Goal: Task Accomplishment & Management: Manage account settings

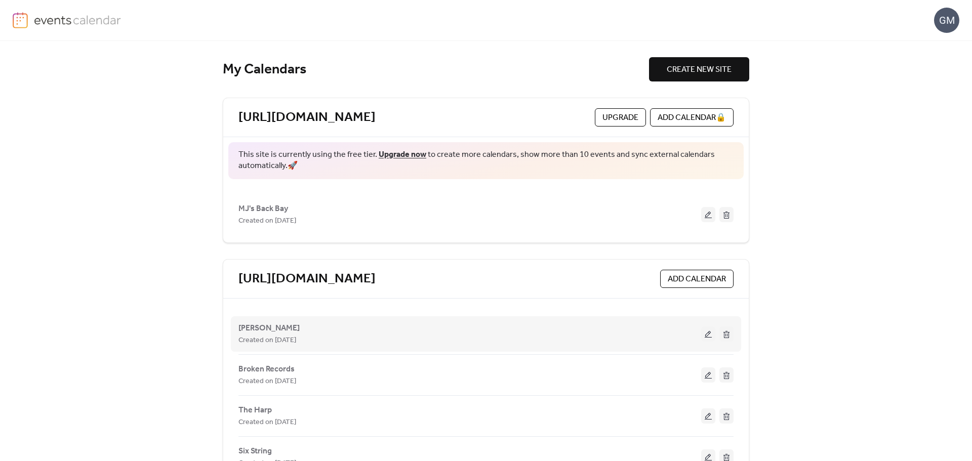
click at [709, 333] on button at bounding box center [708, 334] width 14 height 15
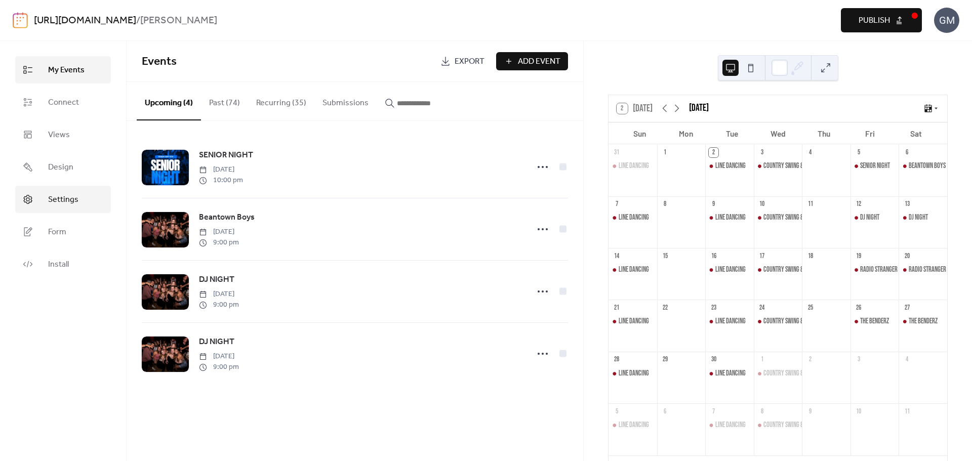
click at [75, 201] on span "Settings" at bounding box center [63, 200] width 30 height 12
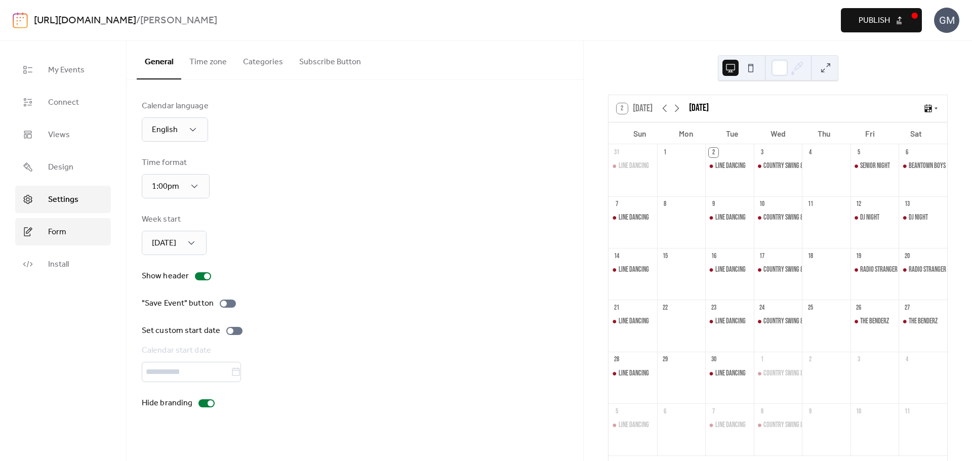
click at [60, 233] on span "Form" at bounding box center [57, 232] width 18 height 12
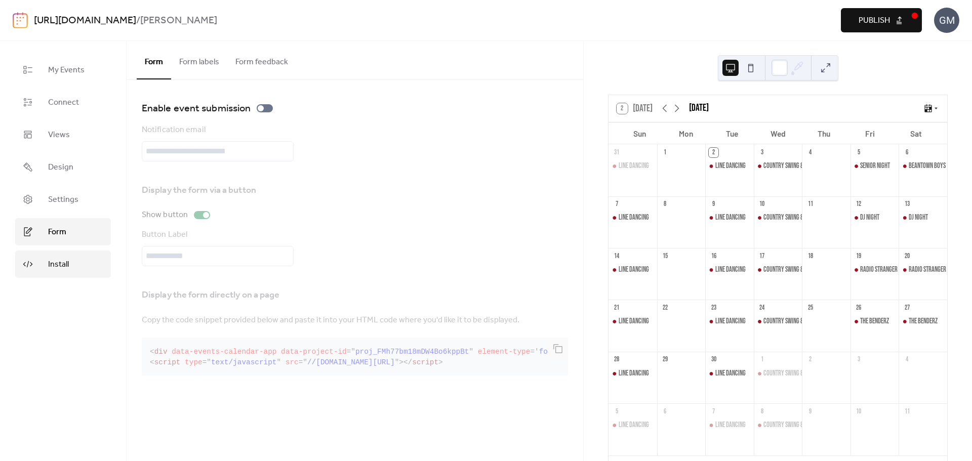
click at [60, 259] on span "Install" at bounding box center [58, 265] width 21 height 12
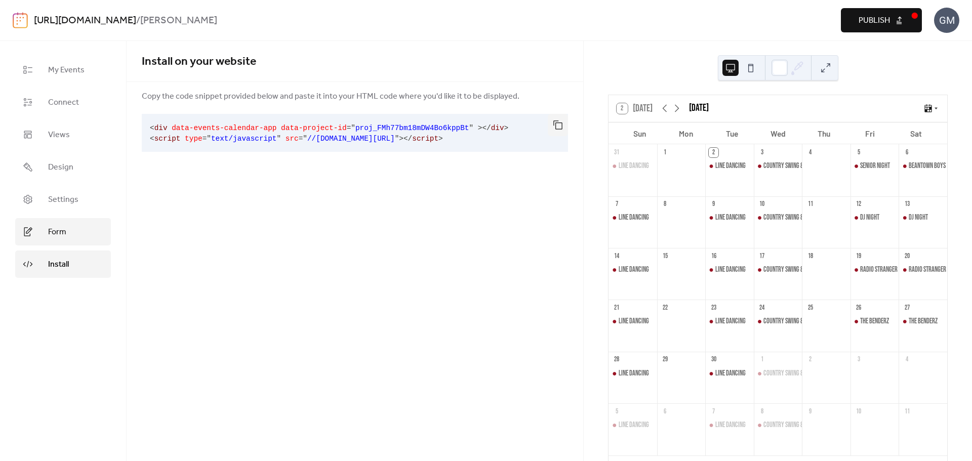
click at [65, 236] on span "Form" at bounding box center [57, 232] width 18 height 12
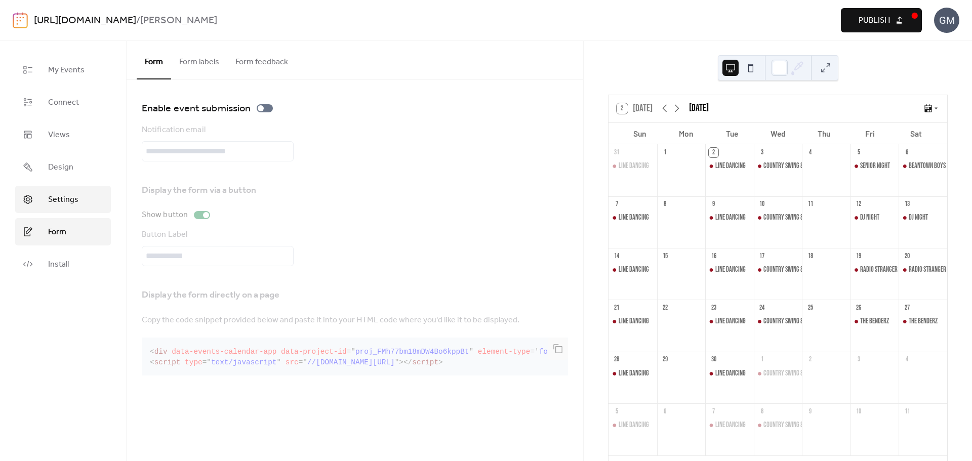
click at [73, 206] on span "Settings" at bounding box center [63, 200] width 30 height 12
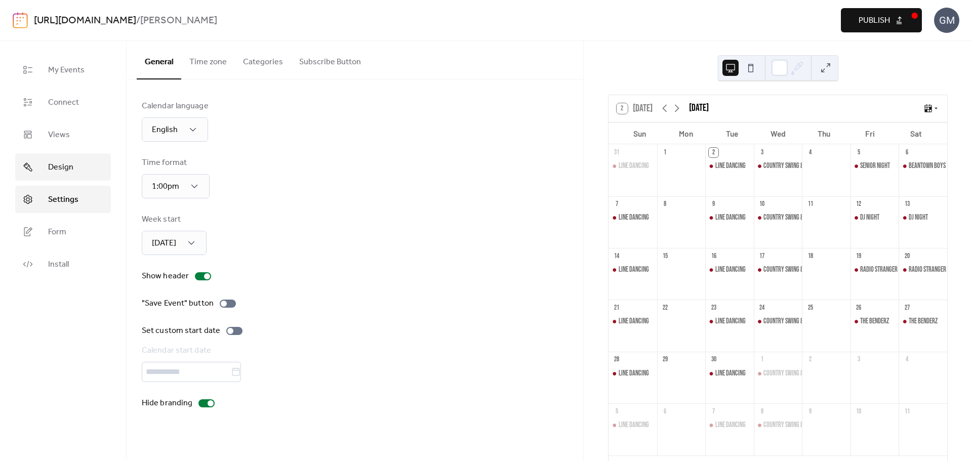
click at [70, 167] on span "Design" at bounding box center [60, 168] width 25 height 12
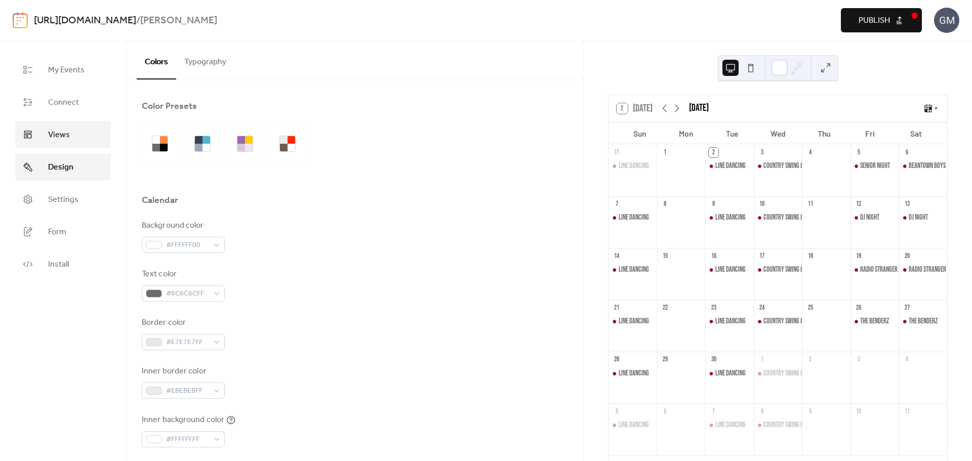
click at [74, 130] on link "Views" at bounding box center [63, 134] width 96 height 27
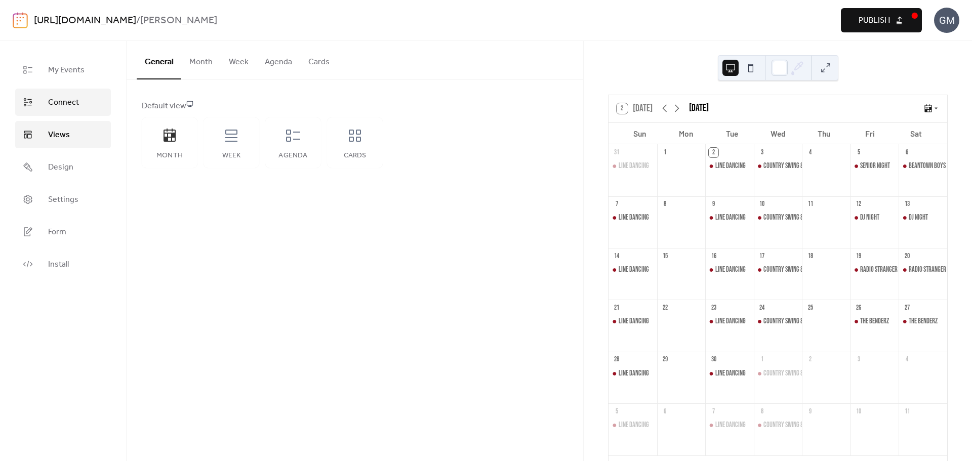
click at [80, 100] on link "Connect" at bounding box center [63, 102] width 96 height 27
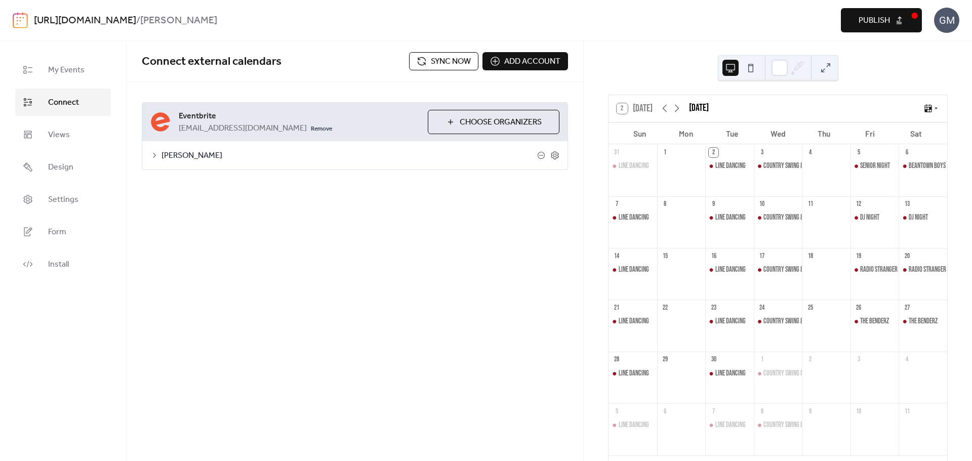
click at [472, 121] on span "Choose Organizers" at bounding box center [501, 122] width 82 height 12
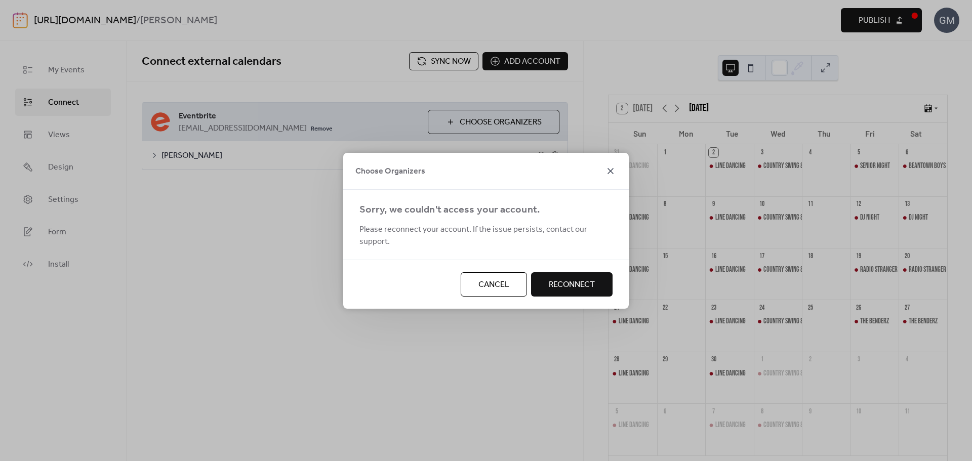
click at [615, 177] on icon at bounding box center [611, 171] width 12 height 12
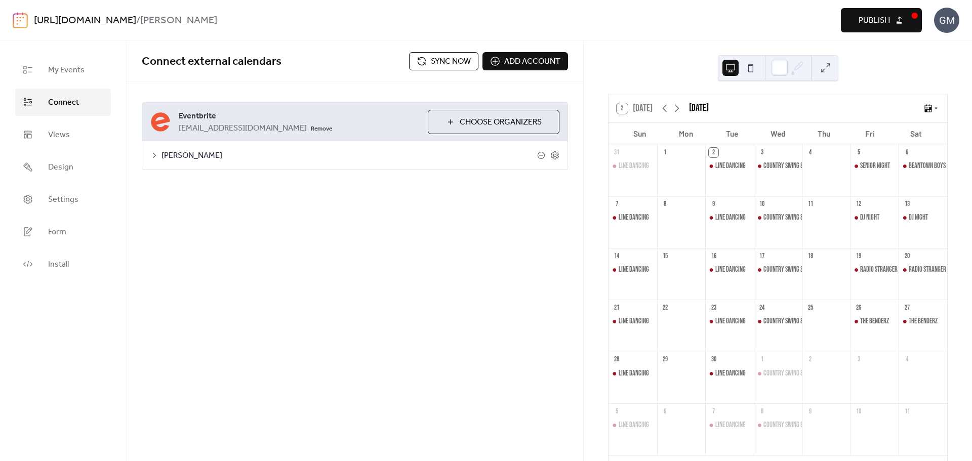
click at [154, 154] on icon at bounding box center [154, 155] width 3 height 5
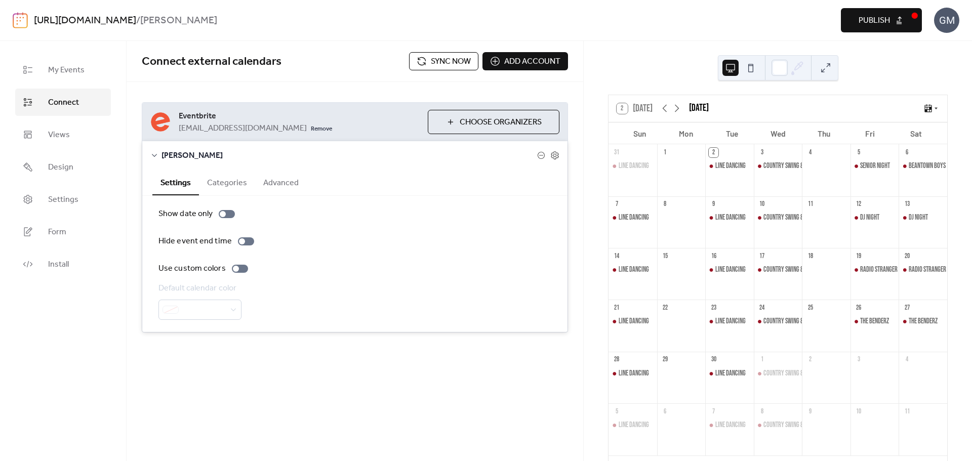
click at [235, 185] on button "Categories" at bounding box center [227, 182] width 56 height 25
click at [281, 183] on button "Advanced" at bounding box center [281, 182] width 52 height 25
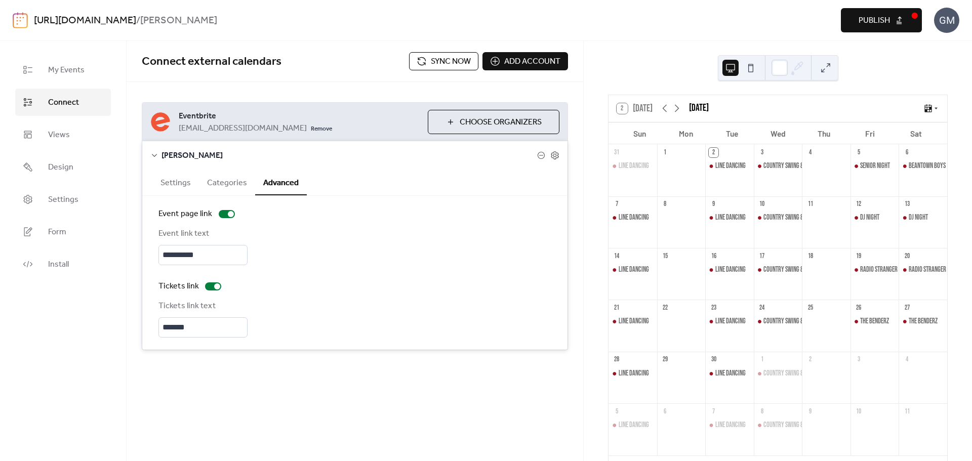
click at [179, 187] on button "Settings" at bounding box center [175, 182] width 47 height 25
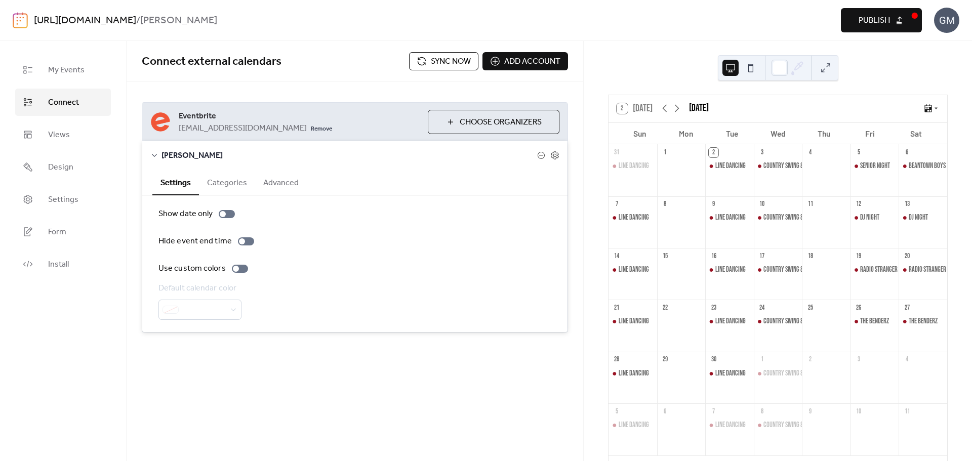
click at [869, 22] on span "Publish" at bounding box center [874, 21] width 31 height 12
click at [454, 60] on span "Sync now" at bounding box center [451, 62] width 40 height 12
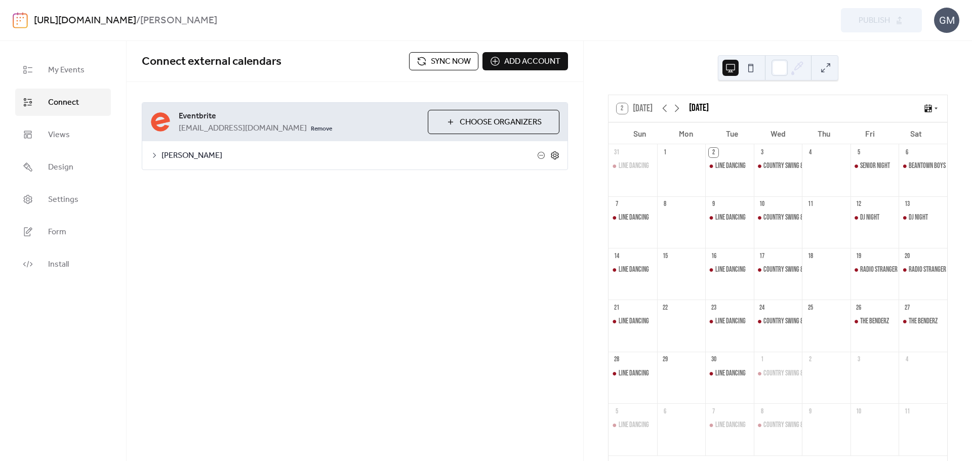
click at [558, 156] on icon at bounding box center [555, 155] width 8 height 8
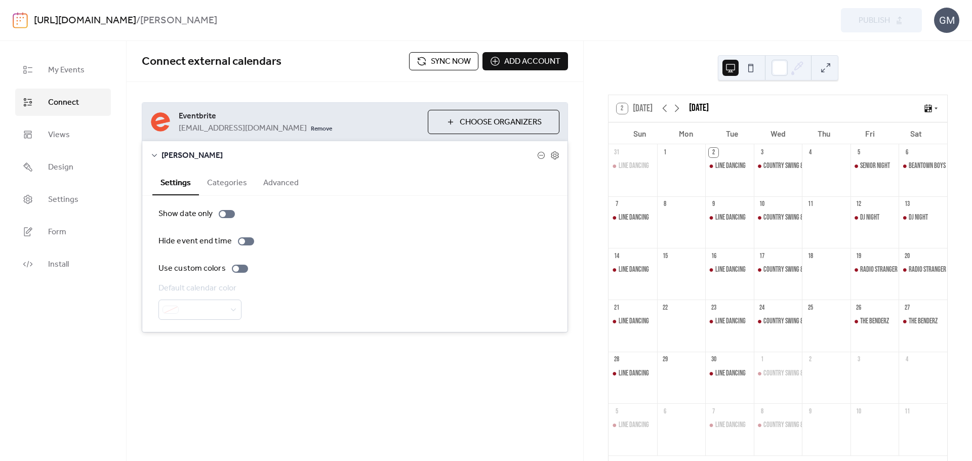
click at [228, 183] on button "Categories" at bounding box center [227, 182] width 56 height 25
click at [276, 179] on button "Advanced" at bounding box center [281, 182] width 52 height 25
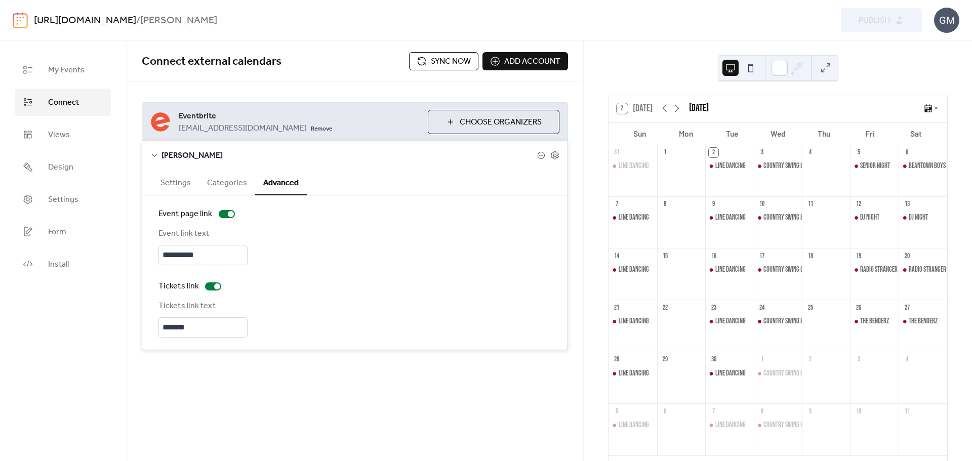
click at [169, 183] on button "Settings" at bounding box center [175, 182] width 47 height 25
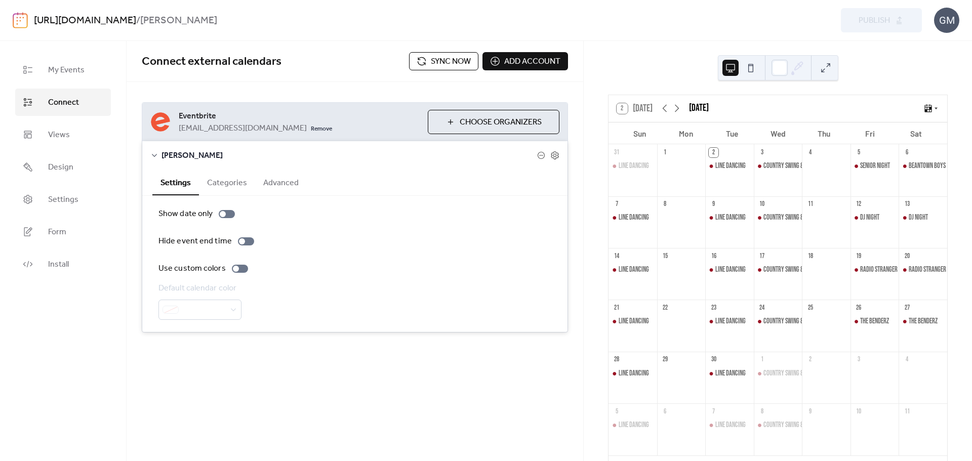
click at [160, 156] on div "[PERSON_NAME]" at bounding box center [354, 155] width 425 height 28
click at [156, 156] on icon at bounding box center [154, 155] width 8 height 8
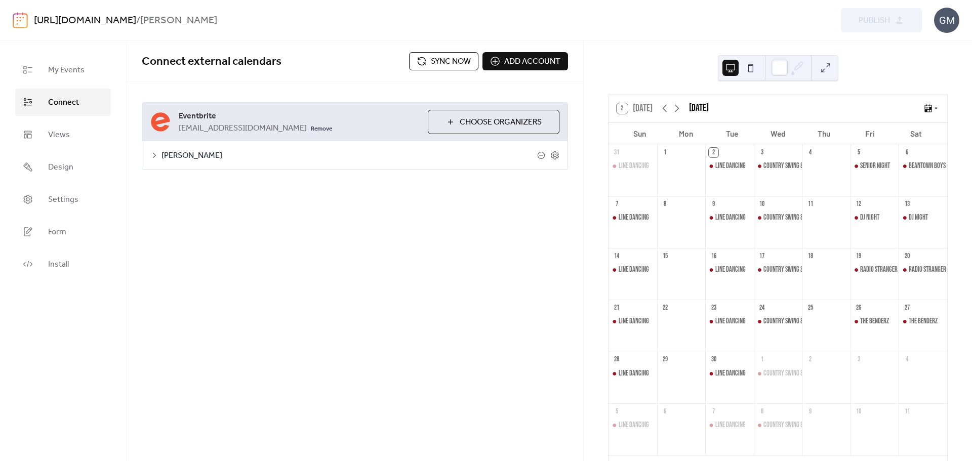
click at [156, 156] on icon at bounding box center [154, 155] width 8 height 8
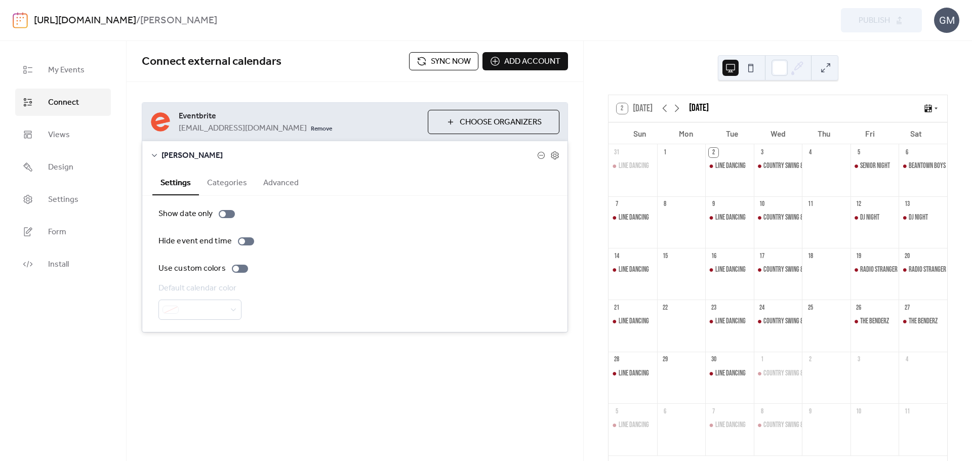
click at [438, 121] on button "Choose Organizers" at bounding box center [494, 122] width 132 height 24
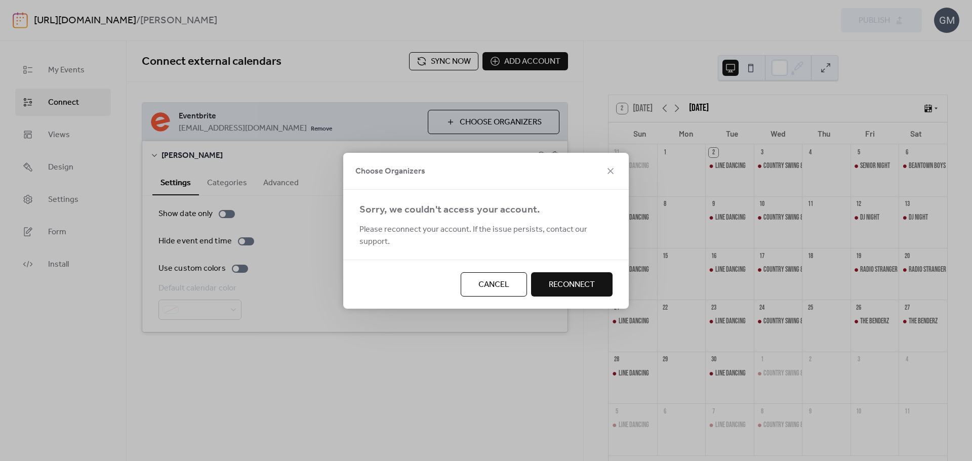
click at [592, 279] on span "Reconnect" at bounding box center [572, 285] width 46 height 12
click at [608, 176] on icon at bounding box center [611, 171] width 12 height 12
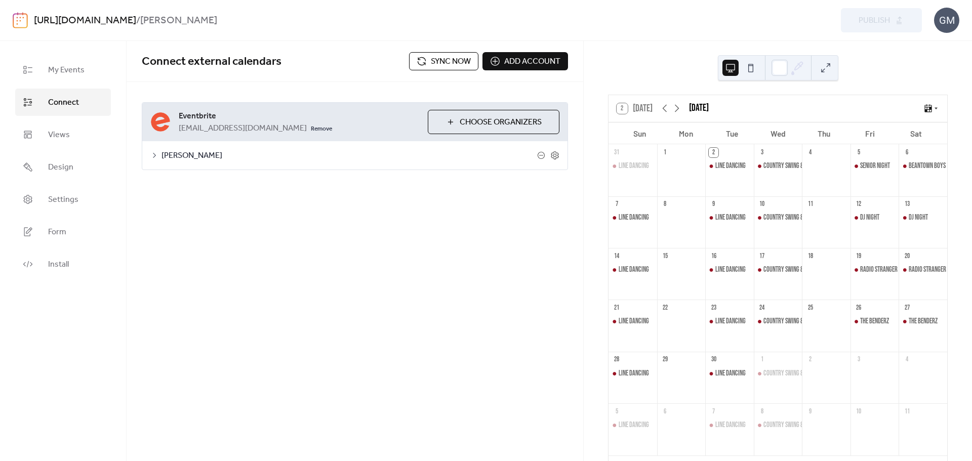
click at [442, 122] on button "Choose Organizers" at bounding box center [494, 122] width 132 height 24
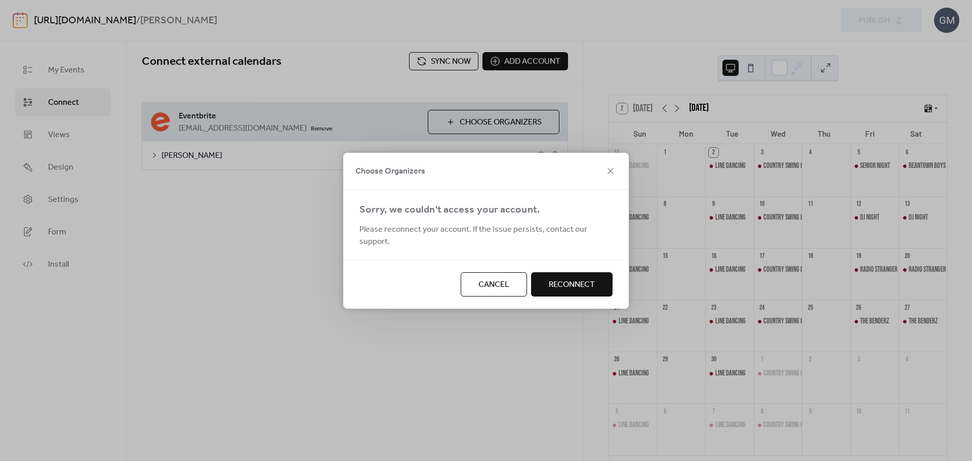
click at [553, 279] on span "Reconnect" at bounding box center [572, 285] width 46 height 12
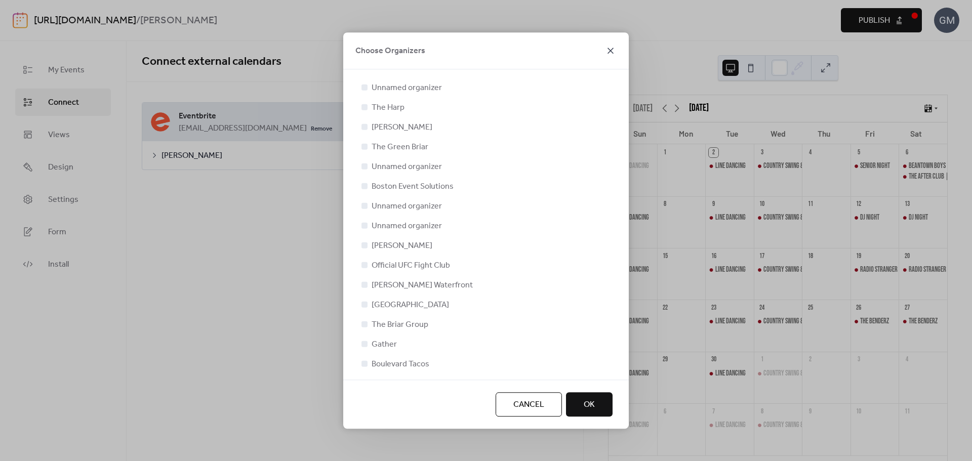
click at [607, 47] on icon at bounding box center [611, 51] width 12 height 12
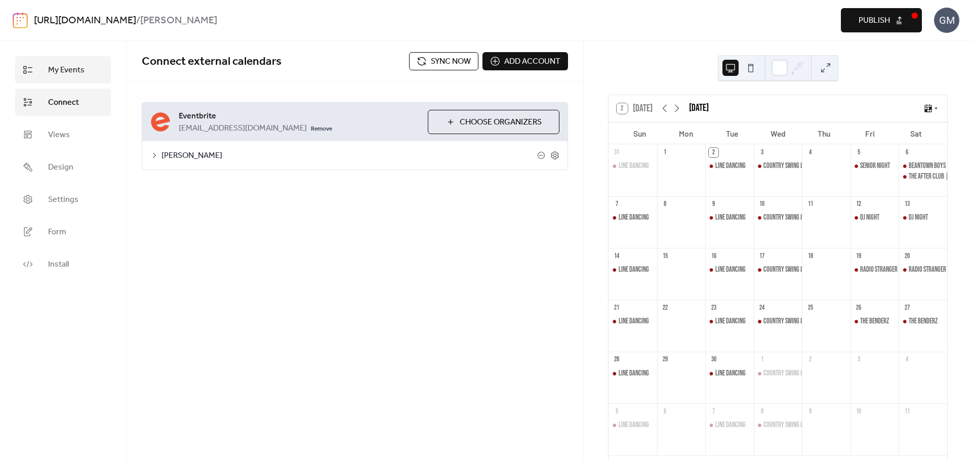
click at [64, 74] on span "My Events" at bounding box center [66, 70] width 36 height 12
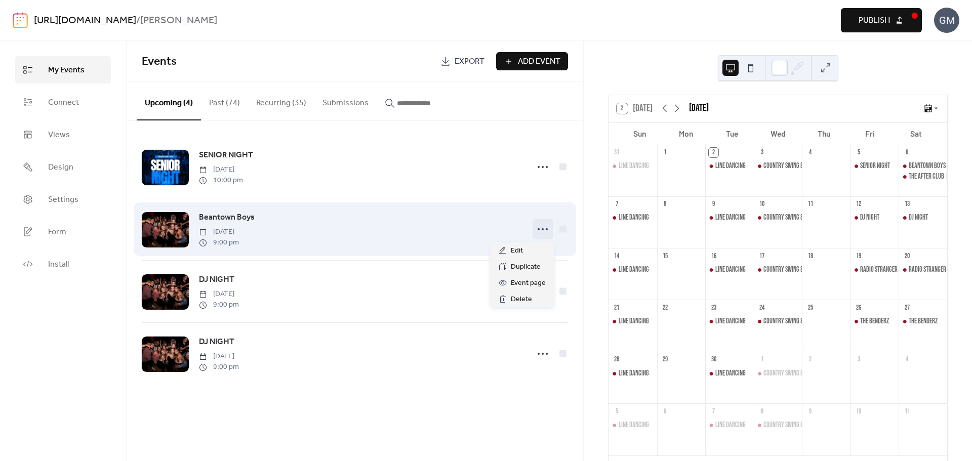
click at [548, 230] on icon at bounding box center [543, 229] width 16 height 16
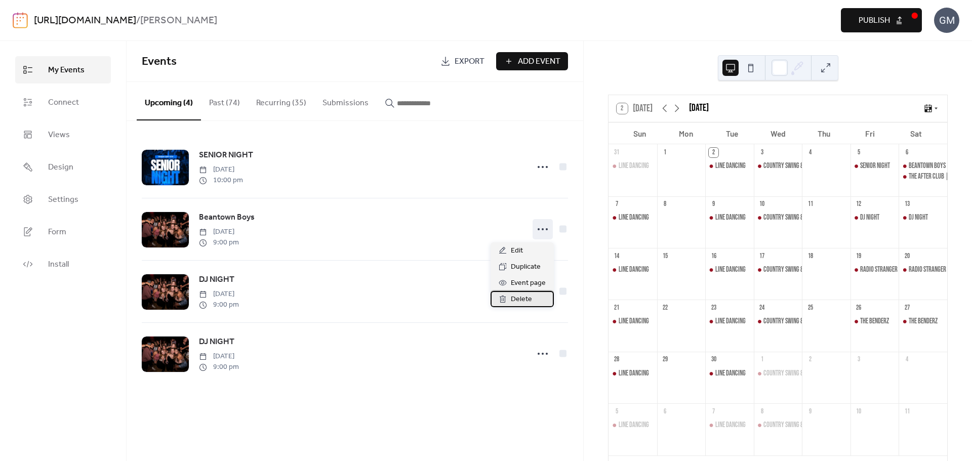
click at [533, 295] on div "Delete" at bounding box center [522, 299] width 63 height 16
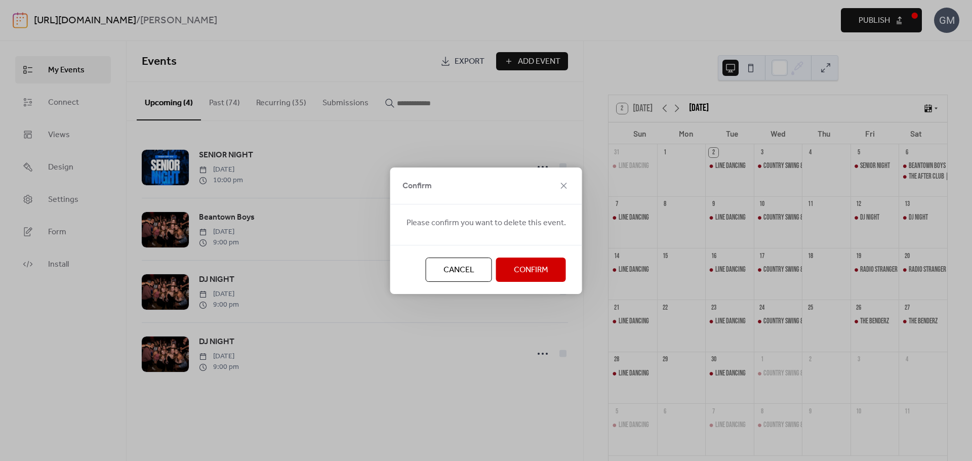
click at [526, 270] on span "Confirm" at bounding box center [531, 270] width 34 height 12
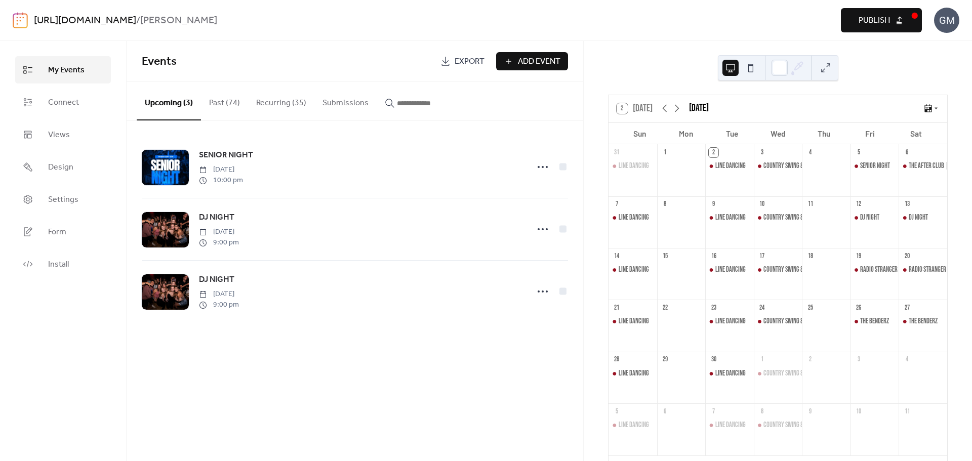
click at [861, 27] on span "Publish" at bounding box center [874, 21] width 31 height 12
